Goal: Information Seeking & Learning: Learn about a topic

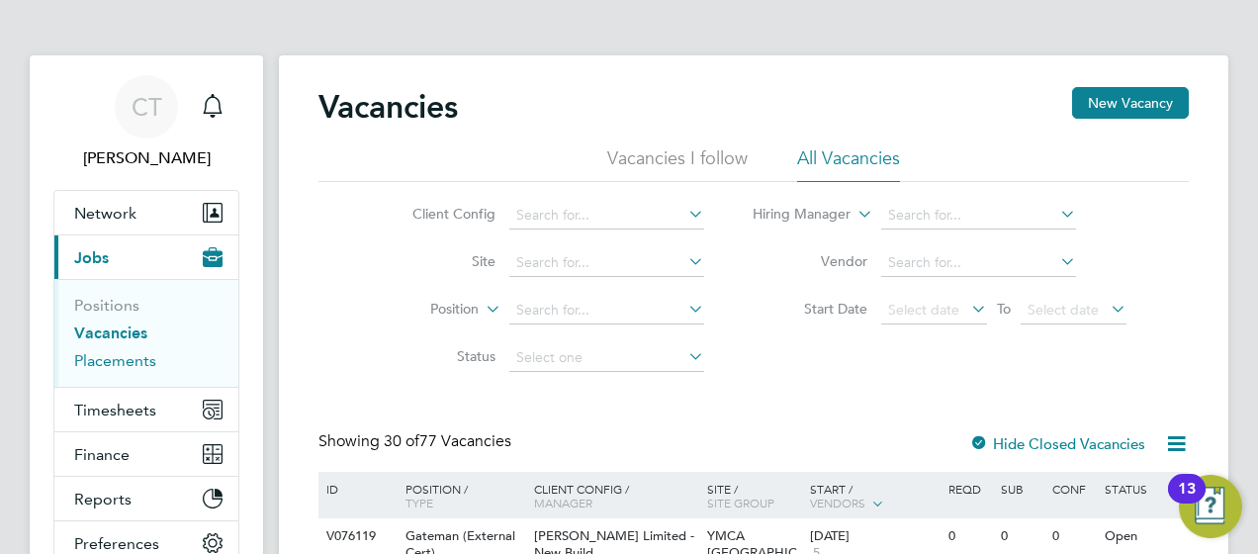
click at [124, 357] on link "Placements" at bounding box center [115, 360] width 82 height 19
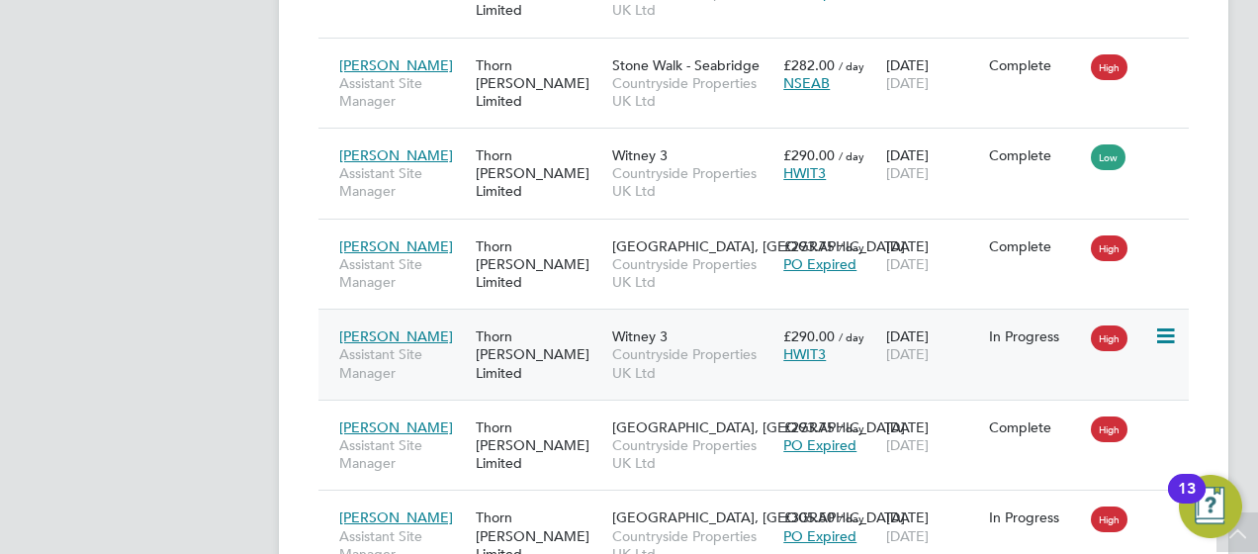
click at [554, 332] on div "Thorn [PERSON_NAME] Limited" at bounding box center [539, 355] width 136 height 74
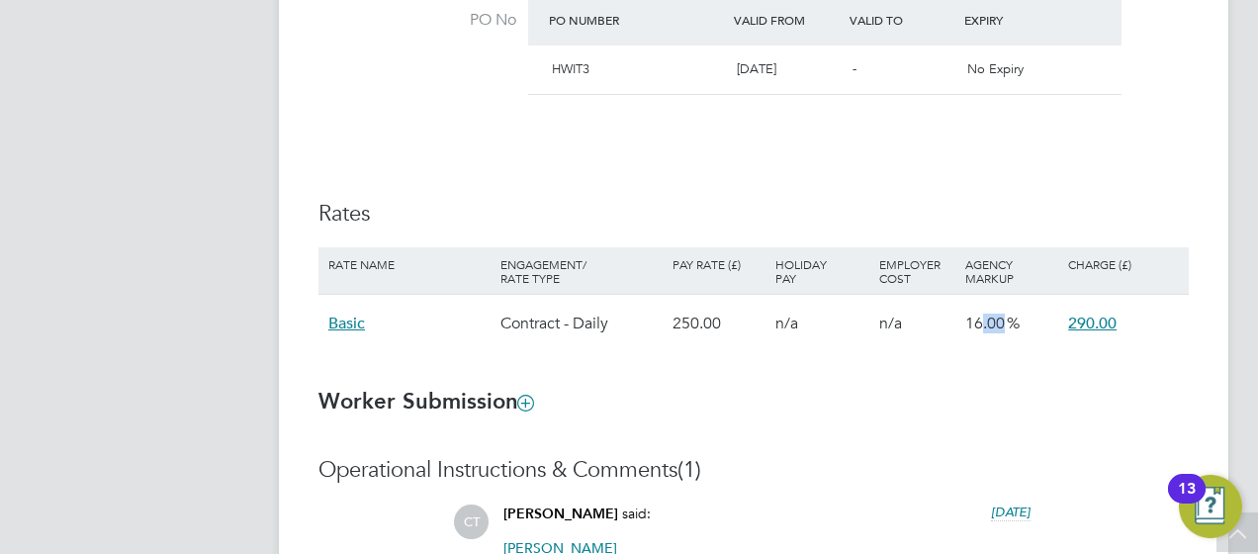
drag, startPoint x: 979, startPoint y: 322, endPoint x: 1011, endPoint y: 328, distance: 32.2
click at [1005, 328] on span "16.00" at bounding box center [985, 324] width 40 height 20
drag, startPoint x: 1011, startPoint y: 328, endPoint x: 1009, endPoint y: 342, distance: 14.0
click at [1009, 342] on div "16.00" at bounding box center [1011, 323] width 103 height 57
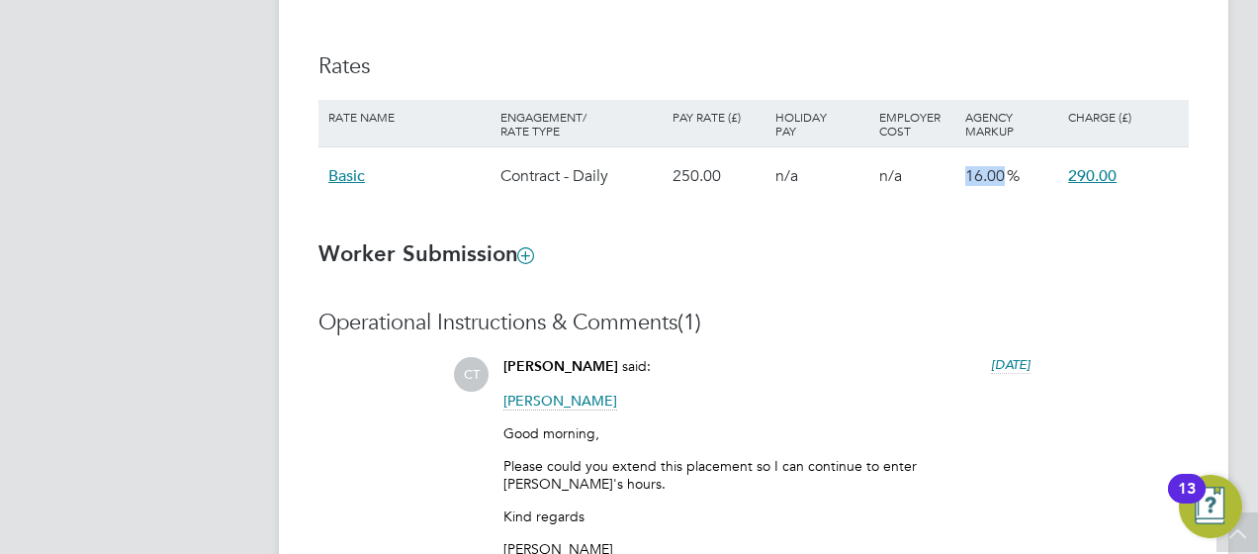
drag, startPoint x: 973, startPoint y: 196, endPoint x: 1048, endPoint y: 208, distance: 76.1
click at [1048, 208] on li "Rate Name Engagement/ Rate Type Pay Rate (£) Holiday Pay Employer Cost Agency M…" at bounding box center [753, 162] width 870 height 125
drag, startPoint x: 1048, startPoint y: 208, endPoint x: 1039, endPoint y: 222, distance: 17.0
click at [1039, 222] on li "Rate Name Engagement/ Rate Type Pay Rate (£) Holiday Pay Employer Cost Agency M…" at bounding box center [753, 162] width 870 height 125
drag, startPoint x: 973, startPoint y: 165, endPoint x: 1063, endPoint y: 176, distance: 90.7
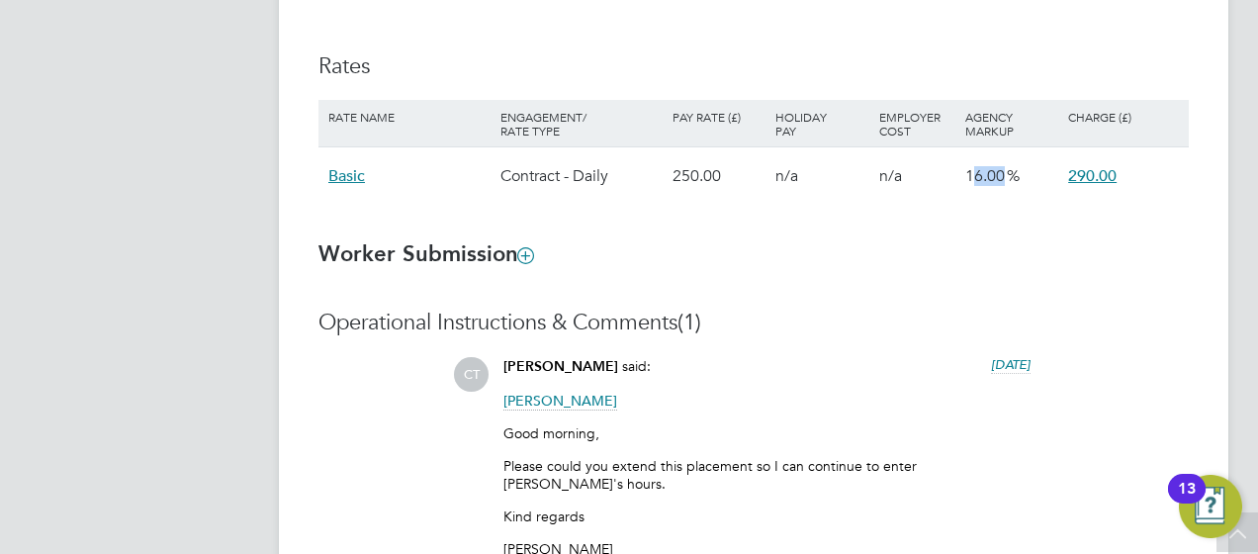
click at [1063, 176] on div "Basic Contract - Daily 250.00 n/a n/a 16.00 290.00" at bounding box center [753, 175] width 870 height 58
drag, startPoint x: 1063, startPoint y: 176, endPoint x: 1005, endPoint y: 225, distance: 75.9
